Goal: Information Seeking & Learning: Learn about a topic

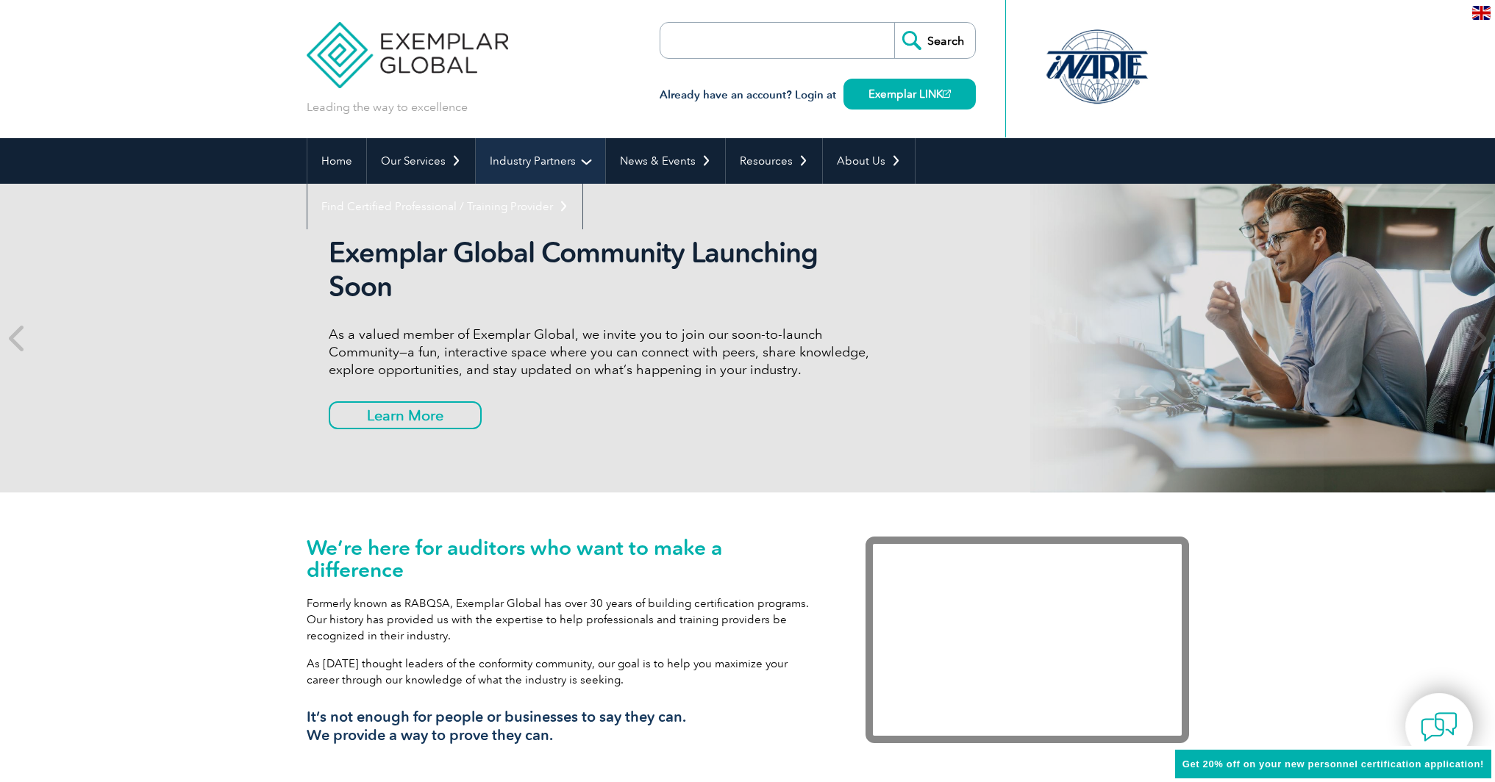
click at [518, 165] on link "Industry Partners" at bounding box center [540, 161] width 129 height 46
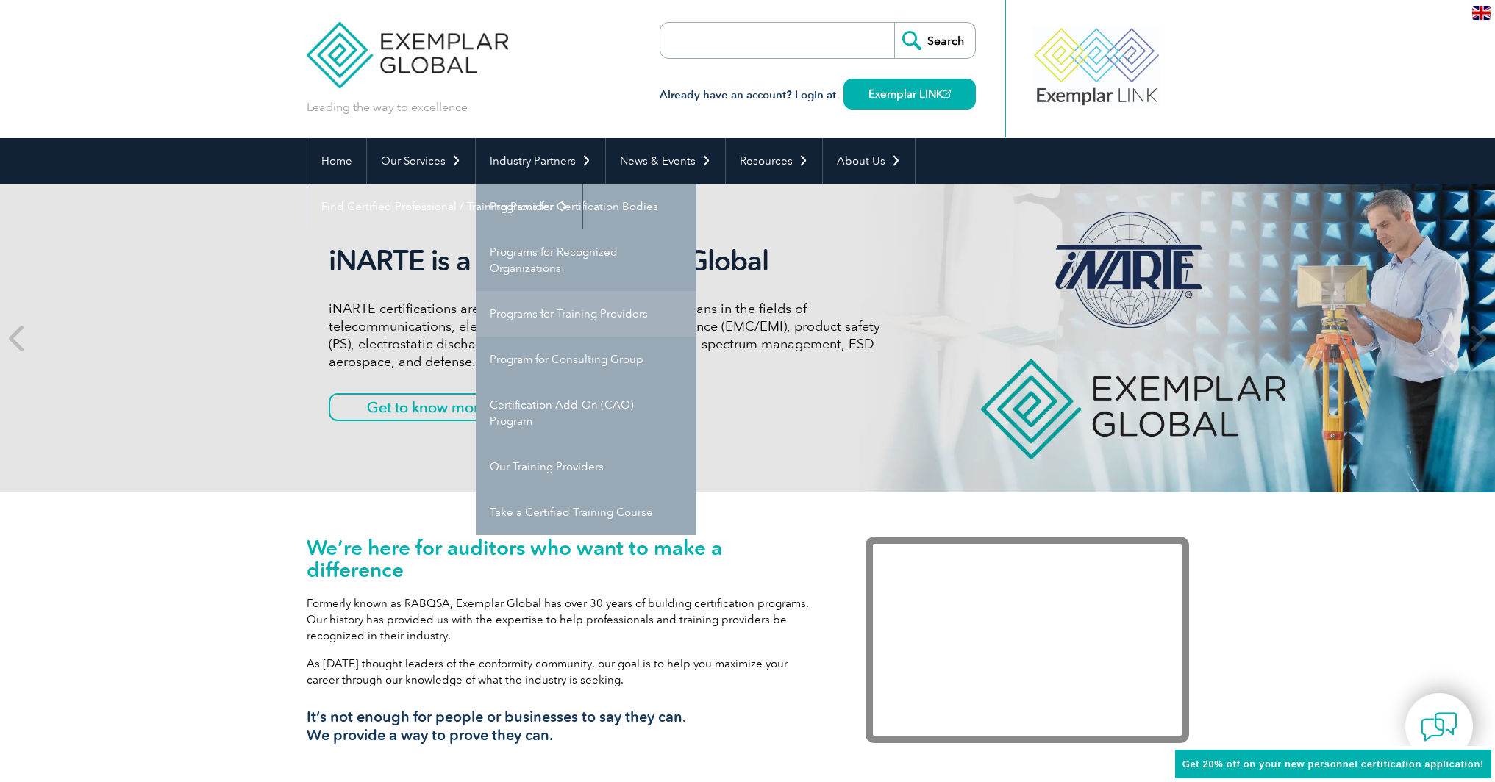
click at [571, 313] on link "Programs for Training Providers" at bounding box center [586, 314] width 221 height 46
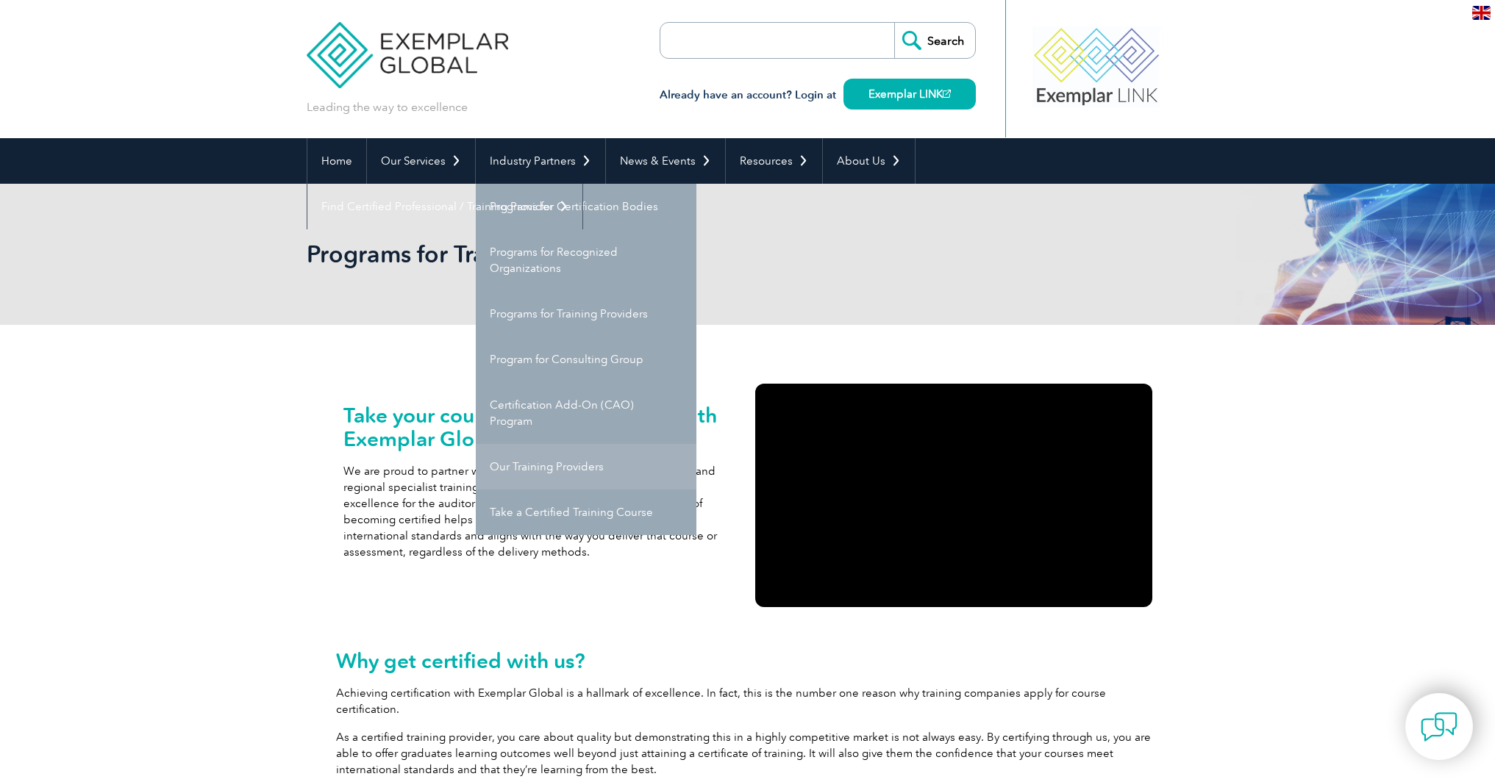
click at [571, 480] on link "Our Training Providers" at bounding box center [586, 467] width 221 height 46
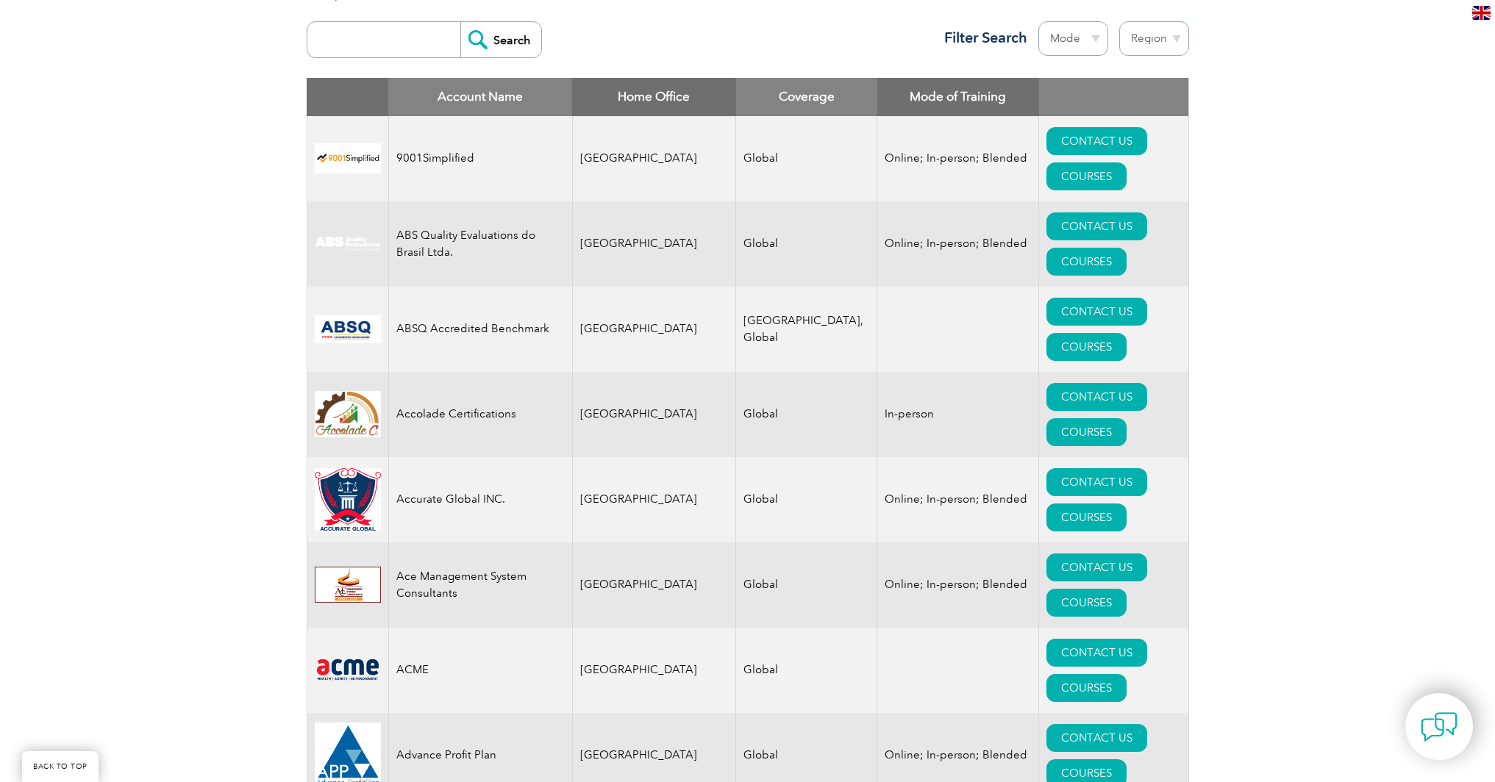
scroll to position [571, 0]
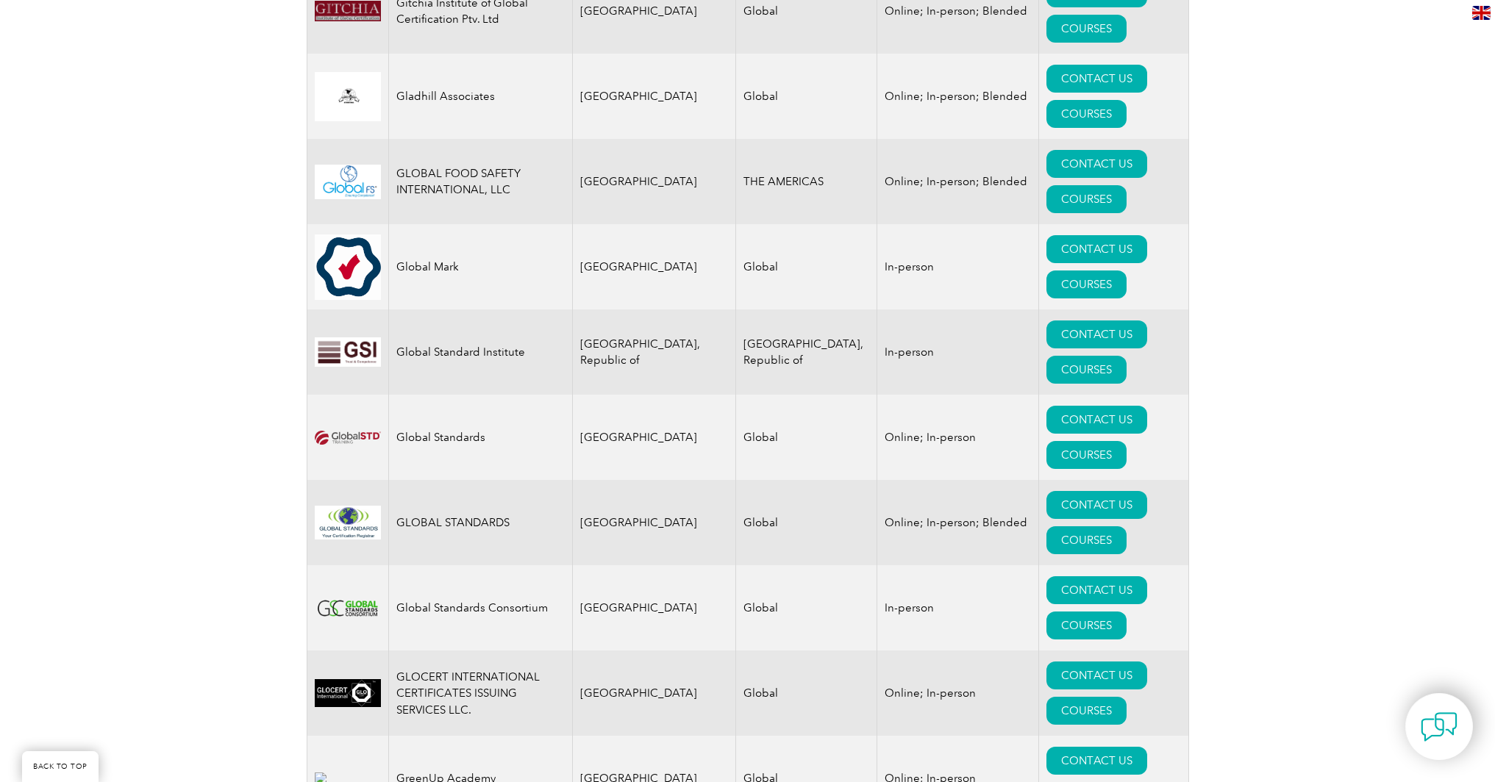
scroll to position [8585, 0]
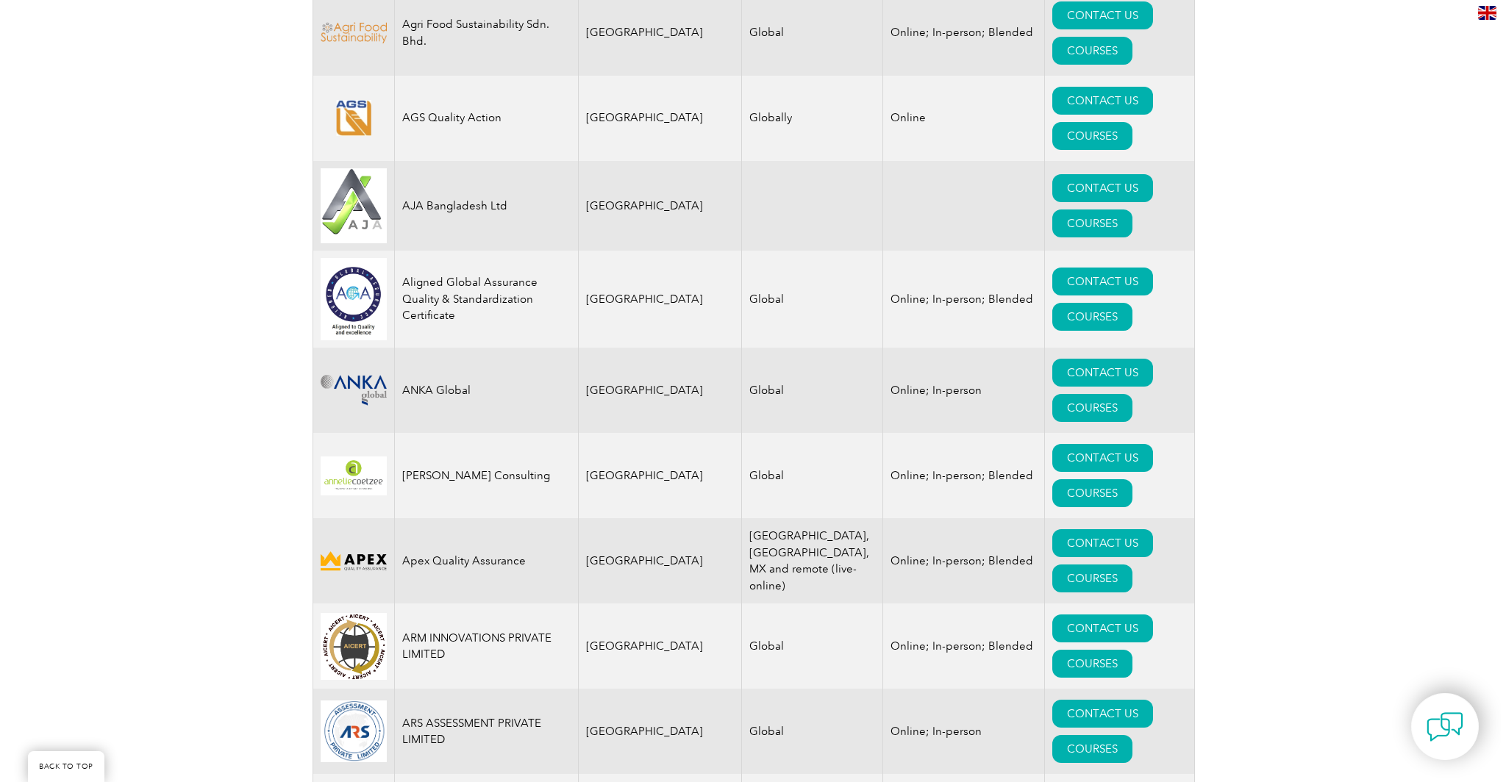
scroll to position [1360, 0]
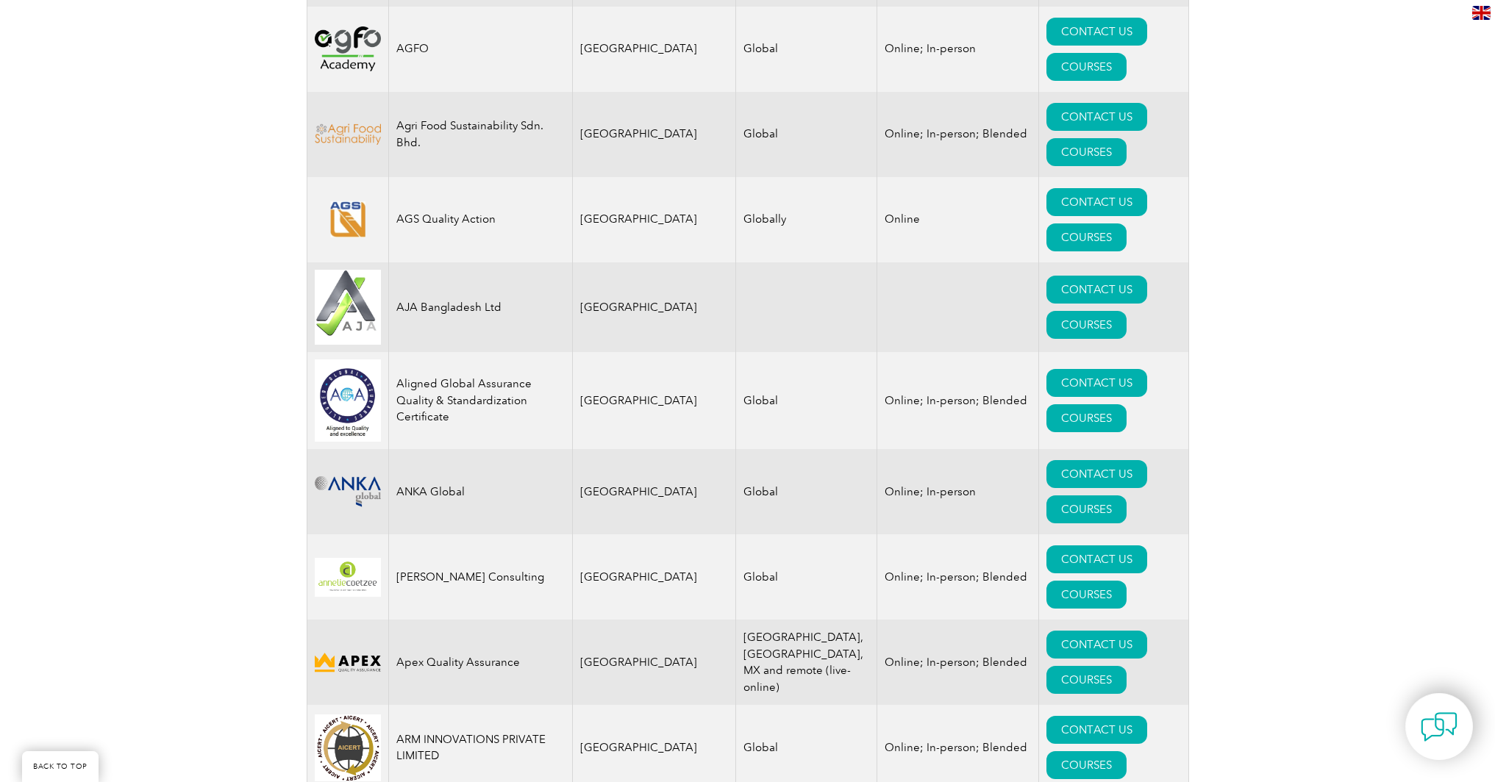
click at [763, 620] on td "[GEOGRAPHIC_DATA], [GEOGRAPHIC_DATA], MX and remote (live-online)" at bounding box center [806, 662] width 141 height 85
click at [1123, 666] on link "COURSES" at bounding box center [1086, 680] width 80 height 28
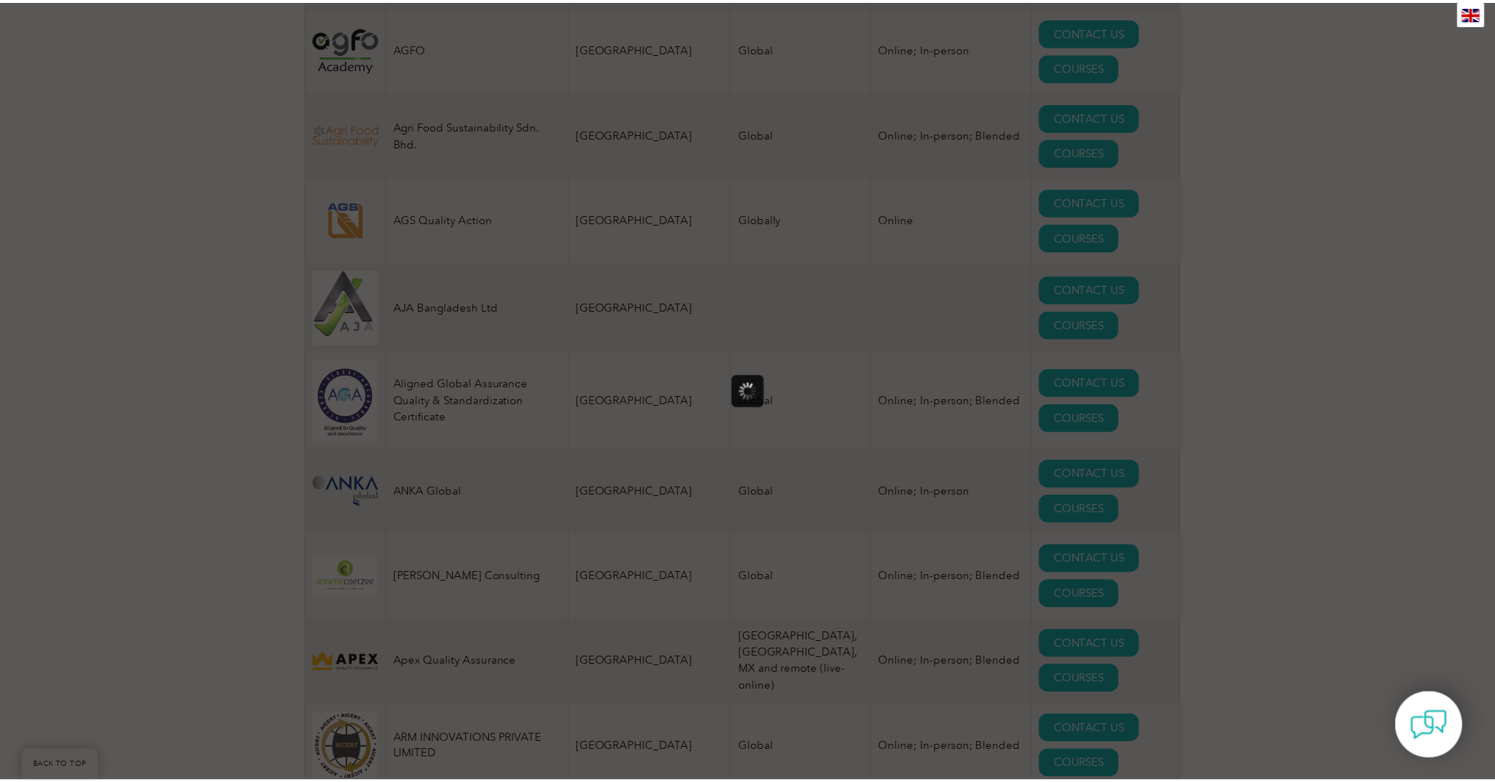
scroll to position [0, 0]
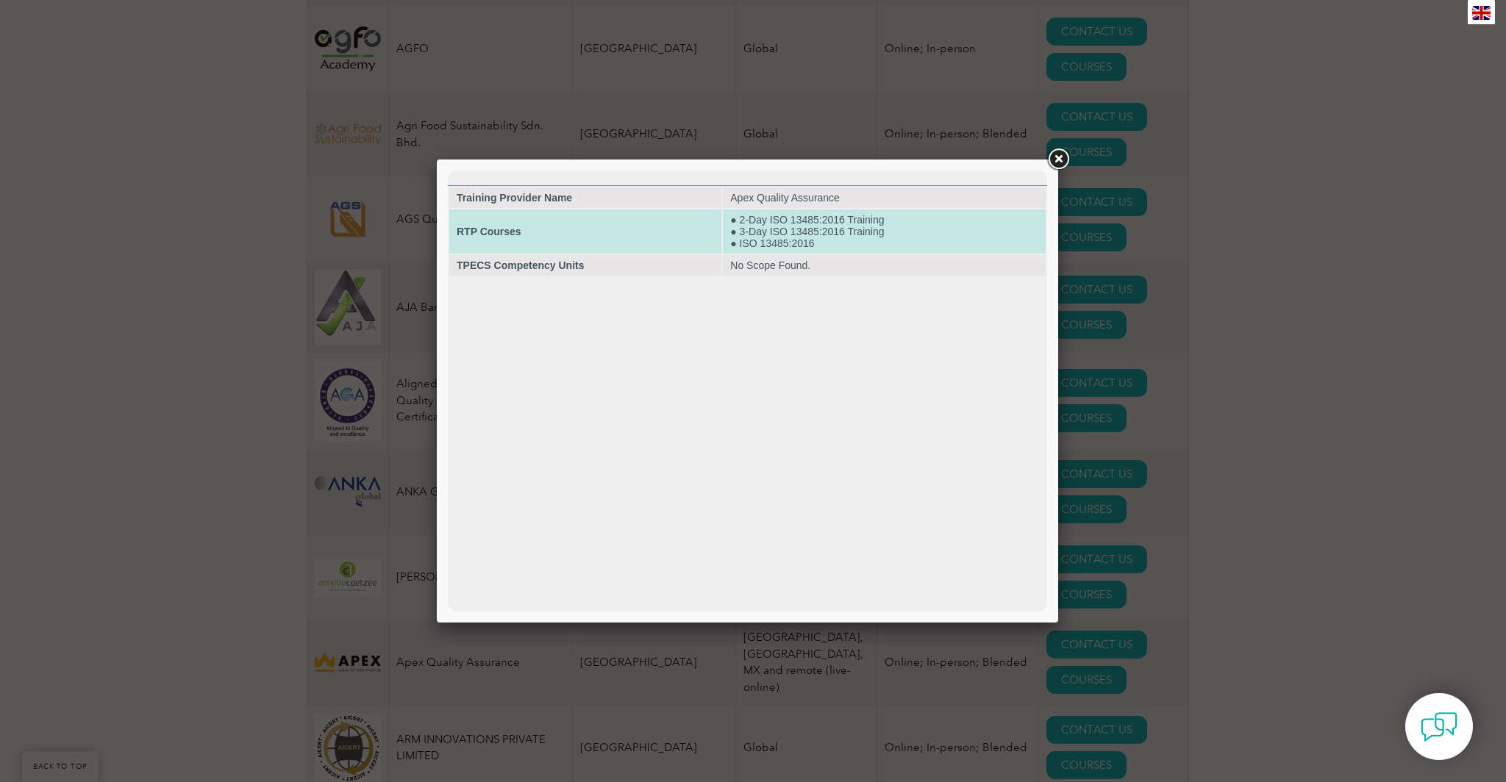
click at [813, 224] on td "● 2-Day ISO 13485:2016 Training ● 3-Day ISO 13485:2016 Training ● ISO 13485:2016" at bounding box center [884, 232] width 323 height 44
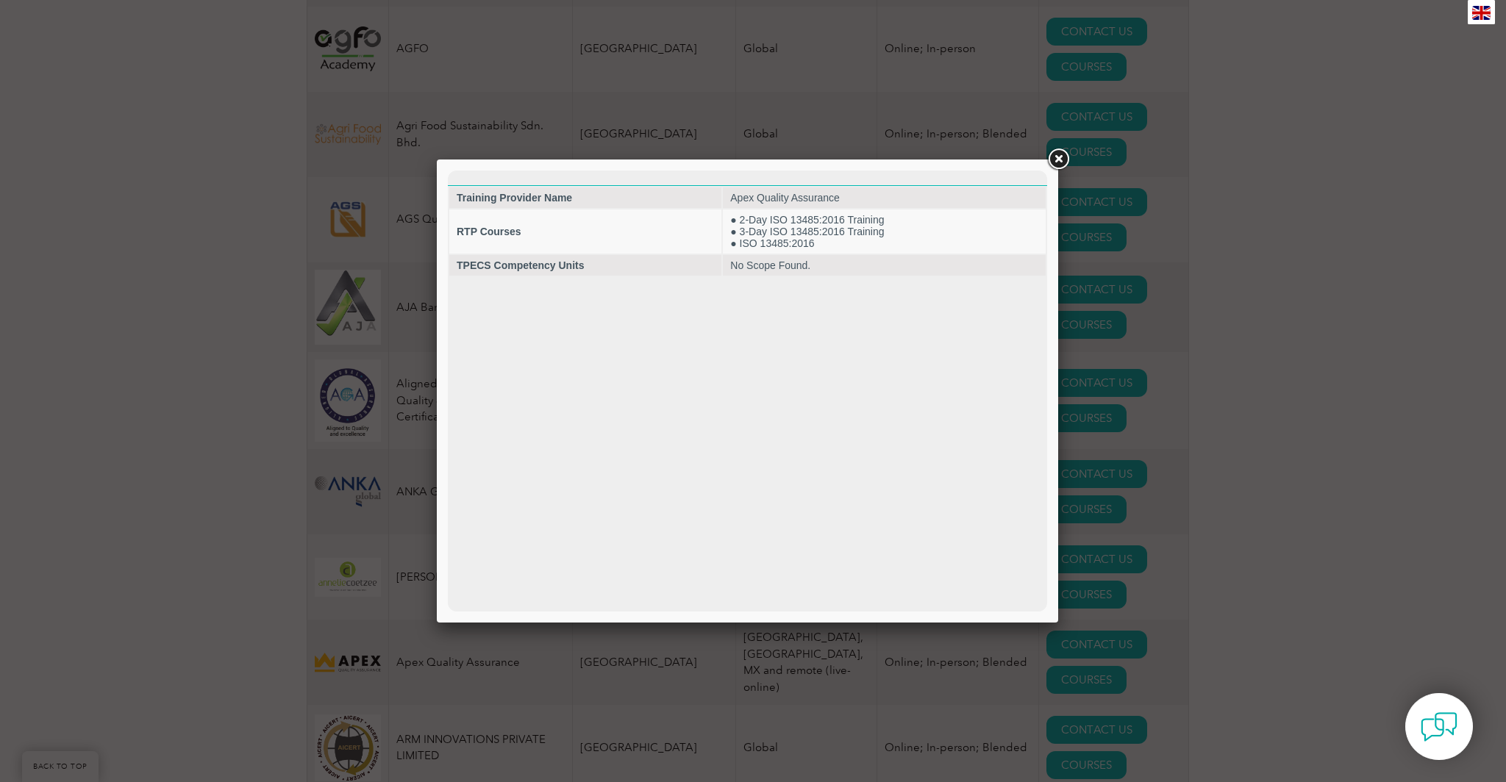
click at [1064, 161] on link at bounding box center [1058, 159] width 26 height 26
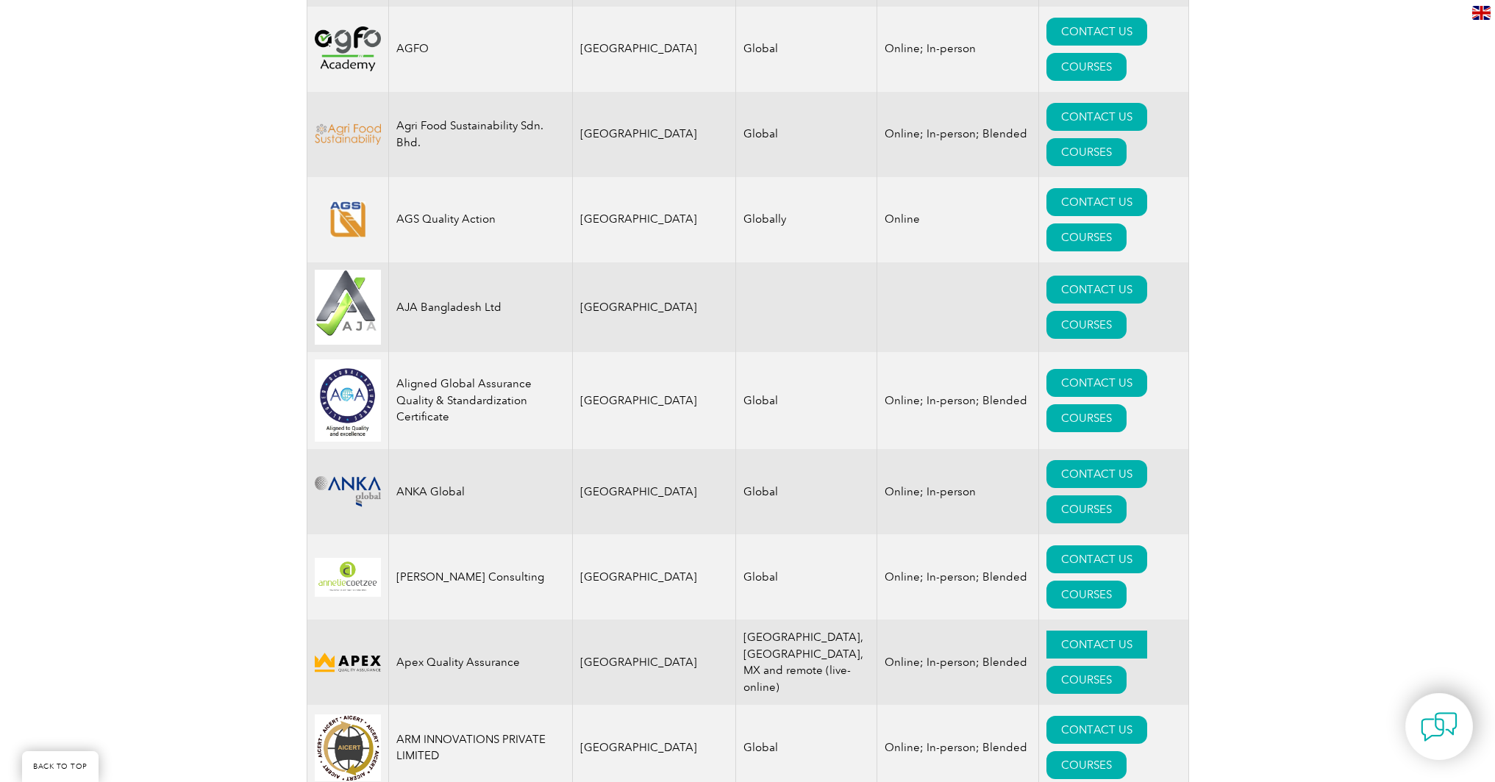
click at [1046, 631] on link "CONTACT US" at bounding box center [1096, 645] width 101 height 28
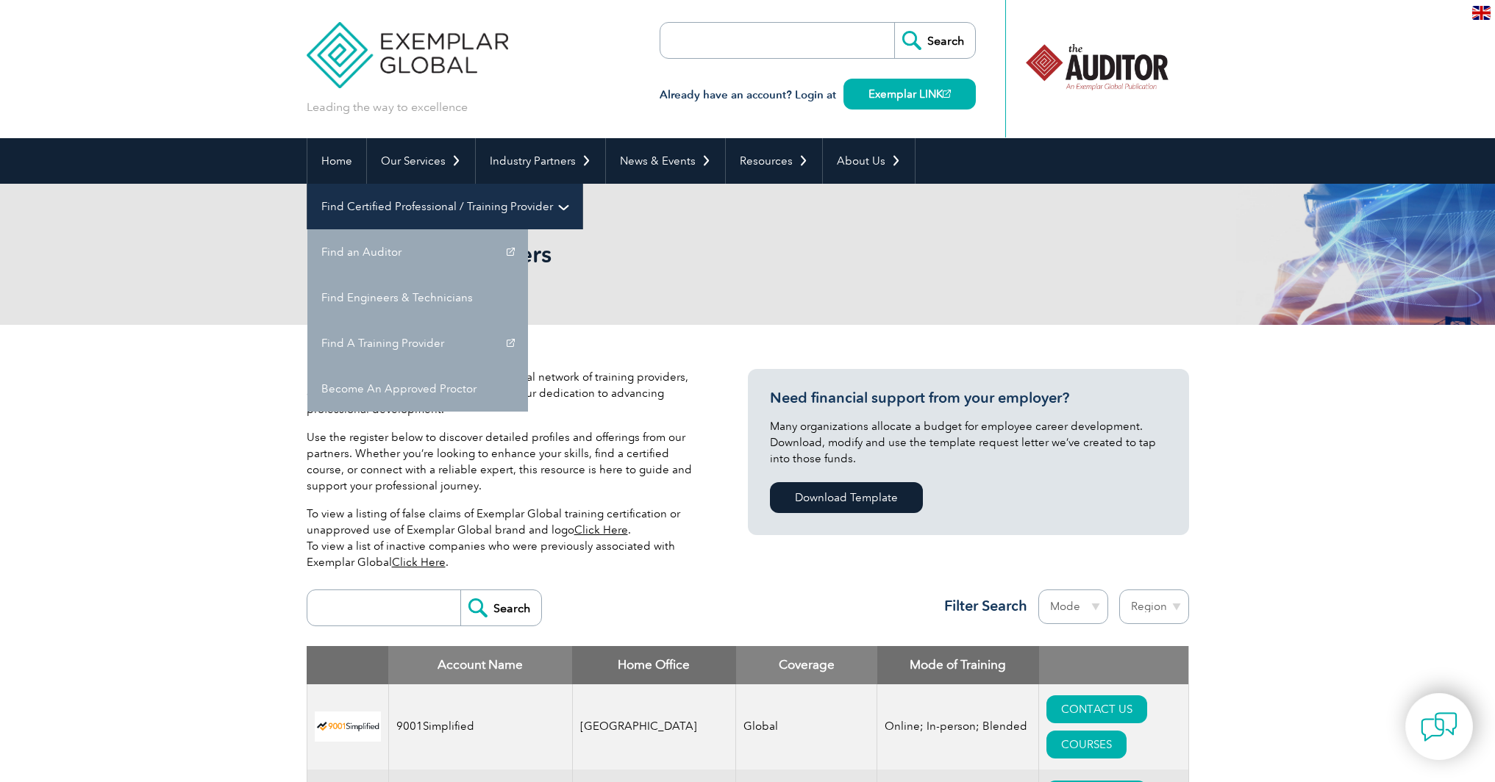
click at [582, 184] on link "Find Certified Professional / Training Provider" at bounding box center [444, 207] width 275 height 46
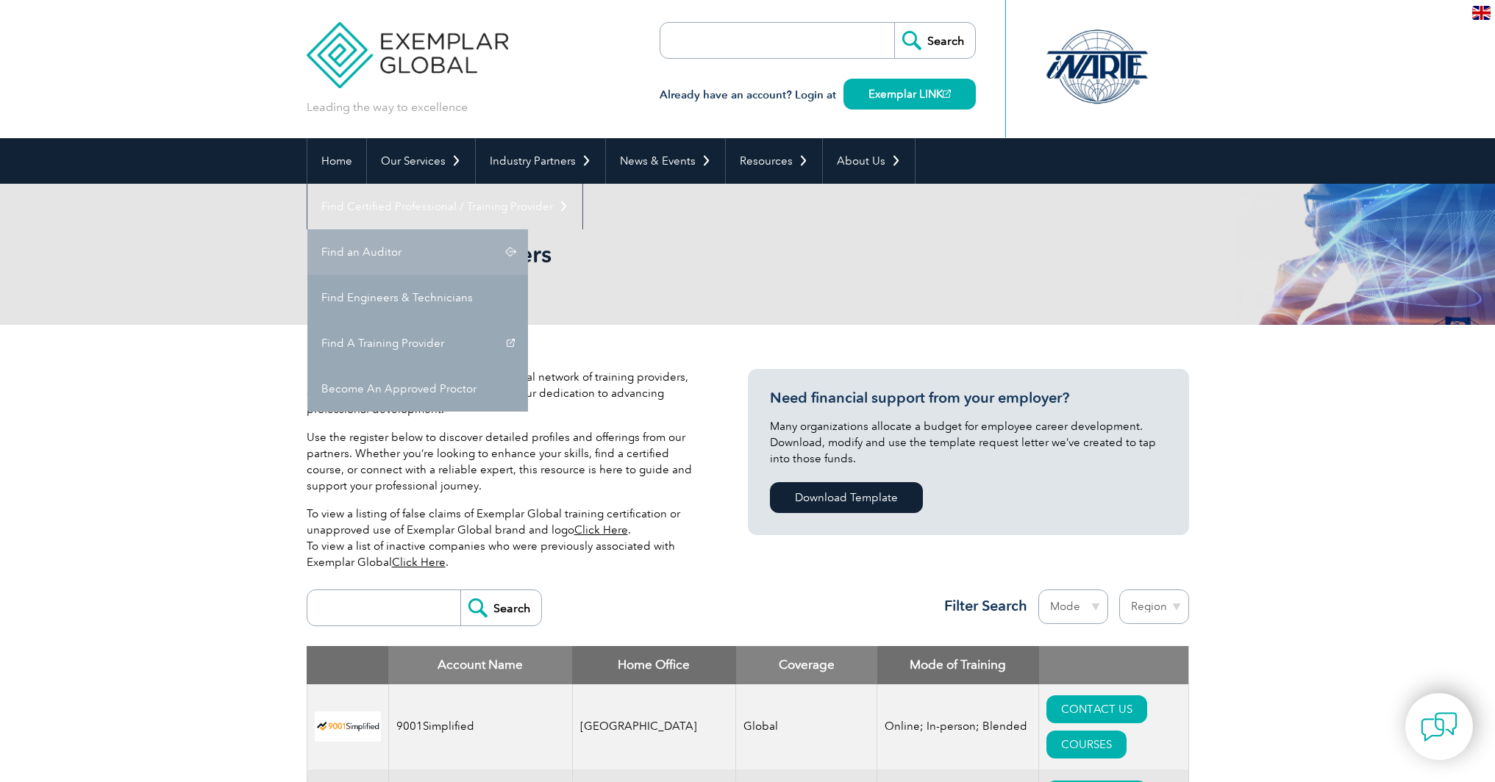
click at [528, 229] on link "Find an Auditor" at bounding box center [417, 252] width 221 height 46
